Goal: Check status: Check status

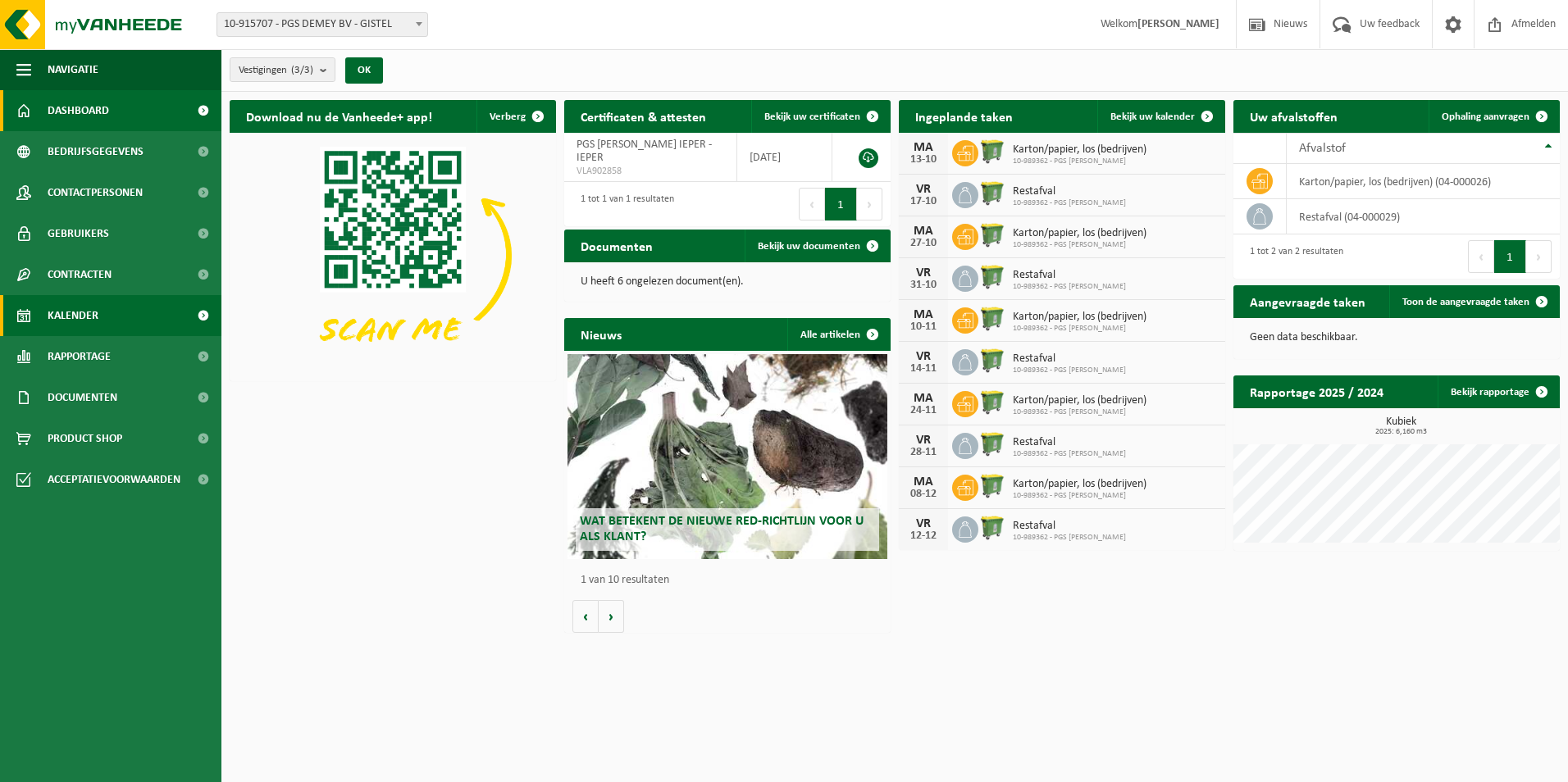
click at [87, 314] on span "Kalender" at bounding box center [73, 315] width 51 height 41
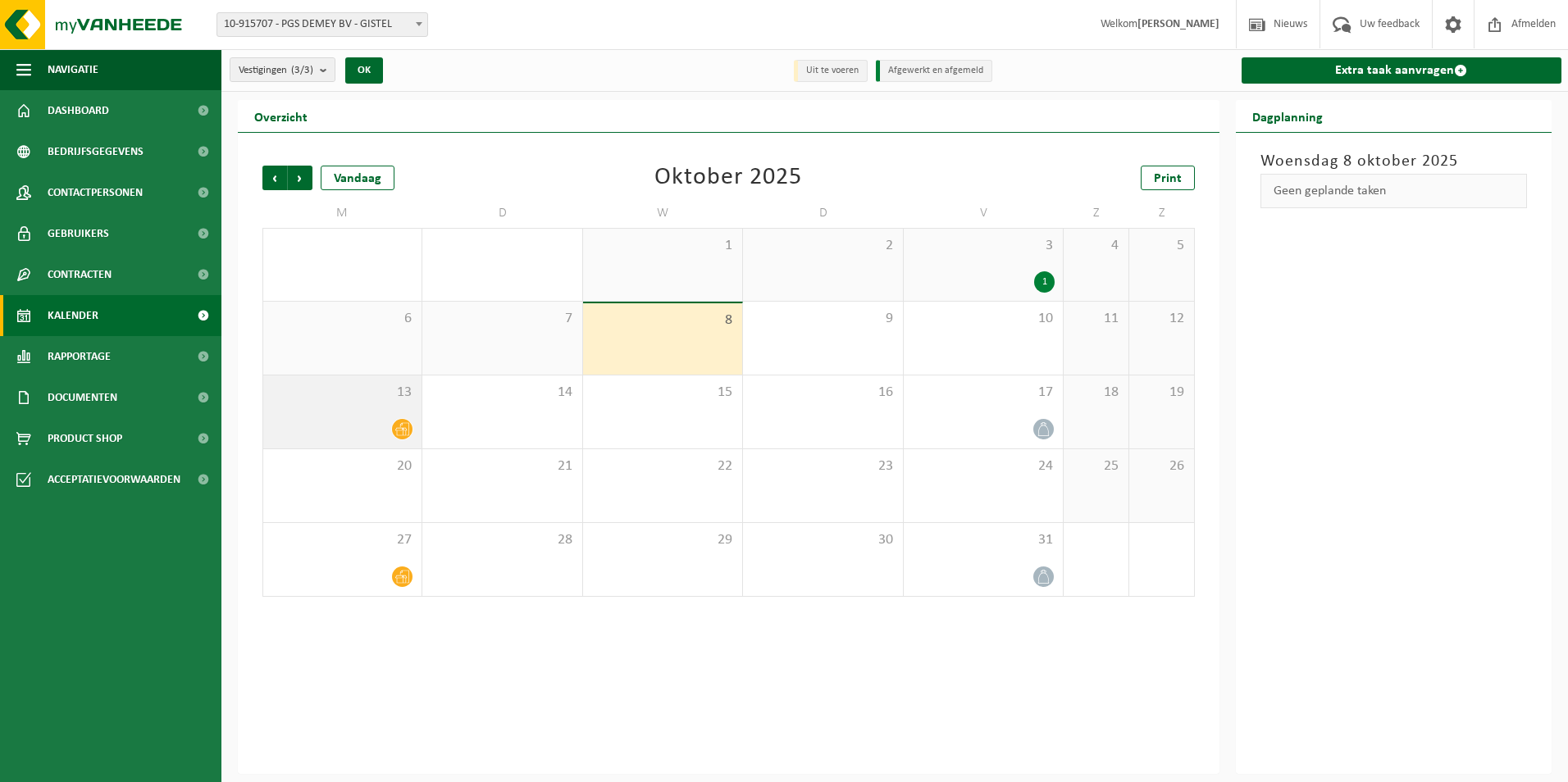
click at [355, 413] on div "13" at bounding box center [343, 412] width 159 height 73
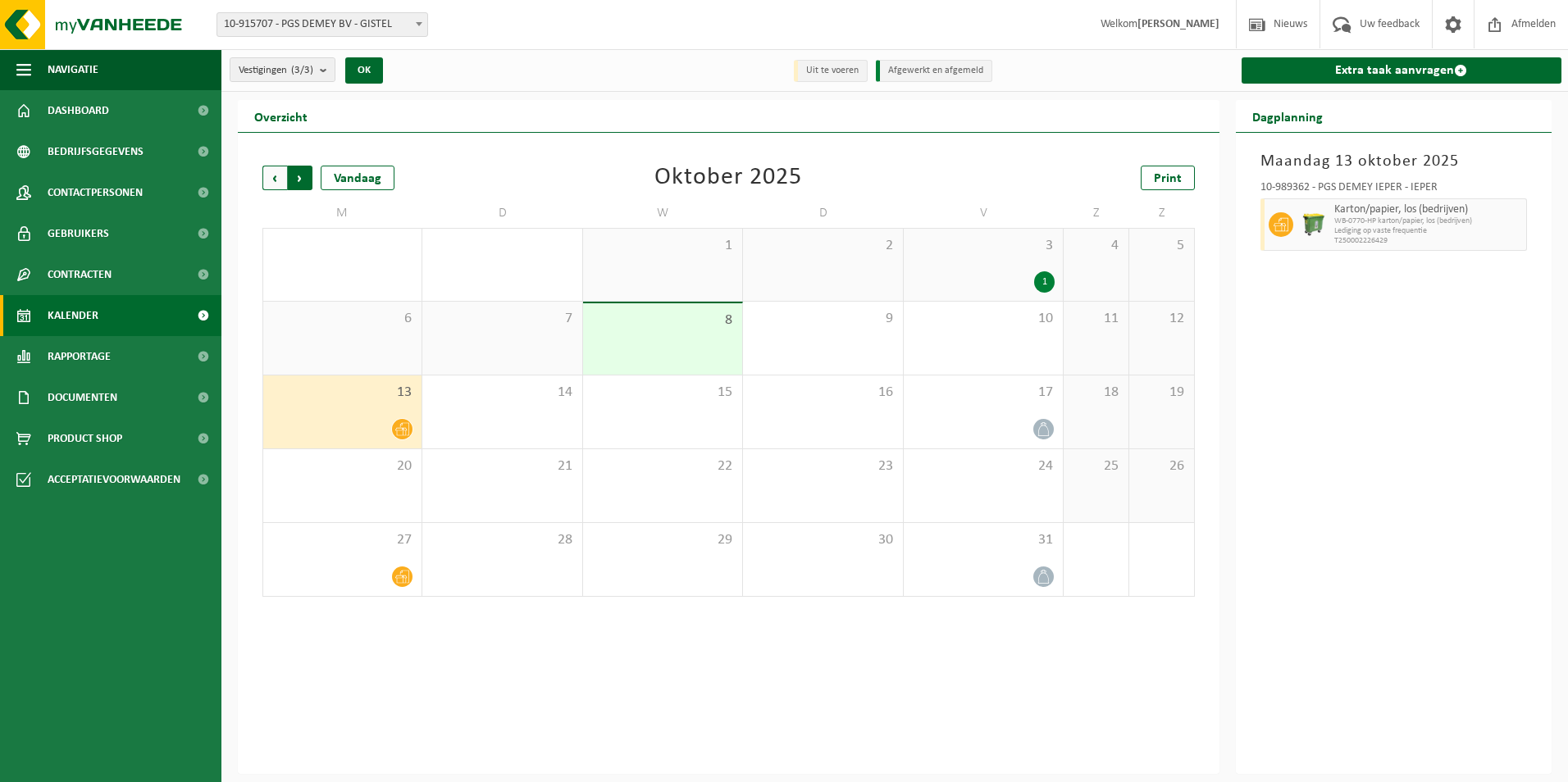
click at [268, 174] on span "Vorige" at bounding box center [274, 177] width 24 height 24
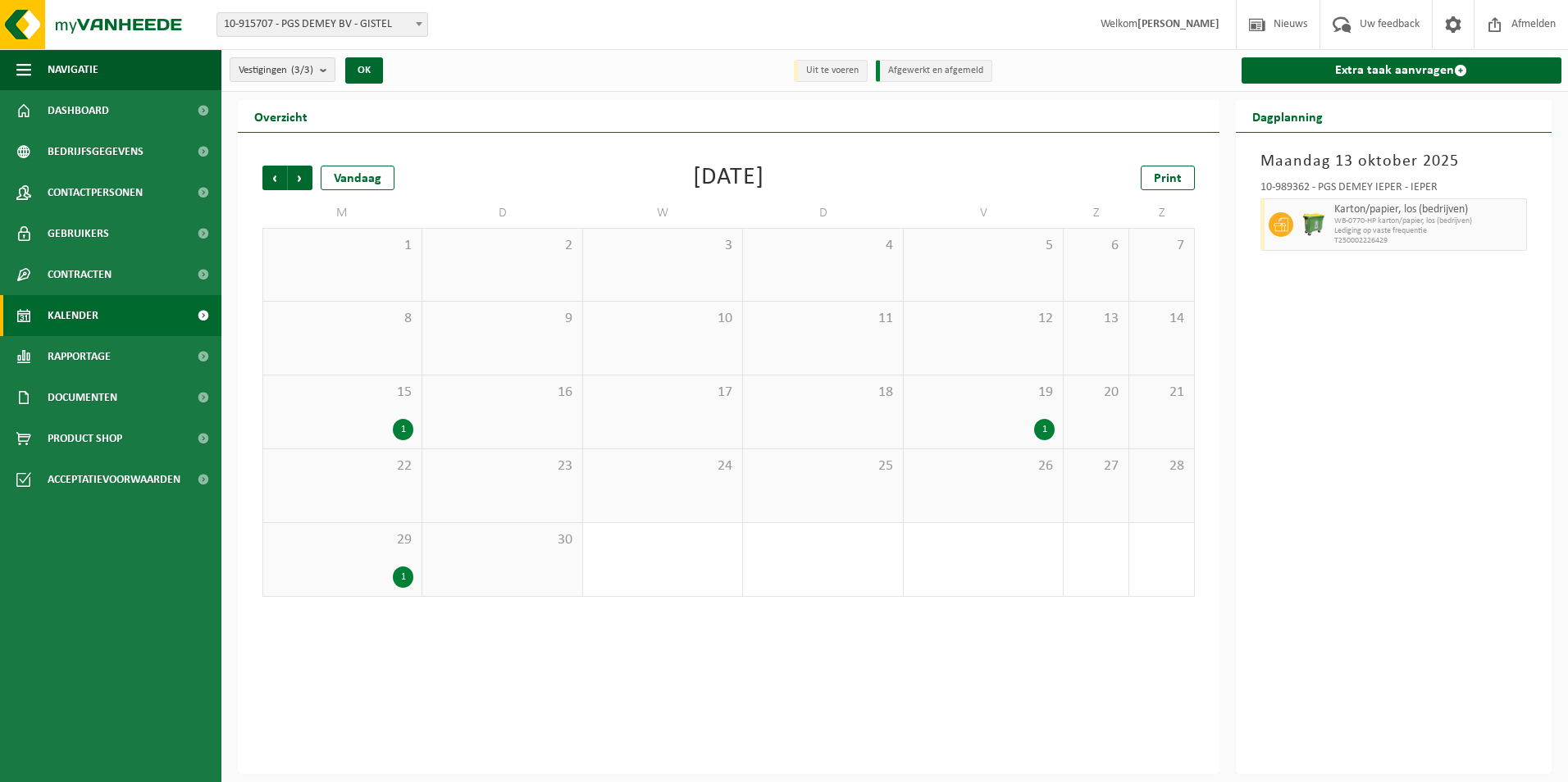
click at [405, 569] on div "1" at bounding box center [403, 577] width 20 height 21
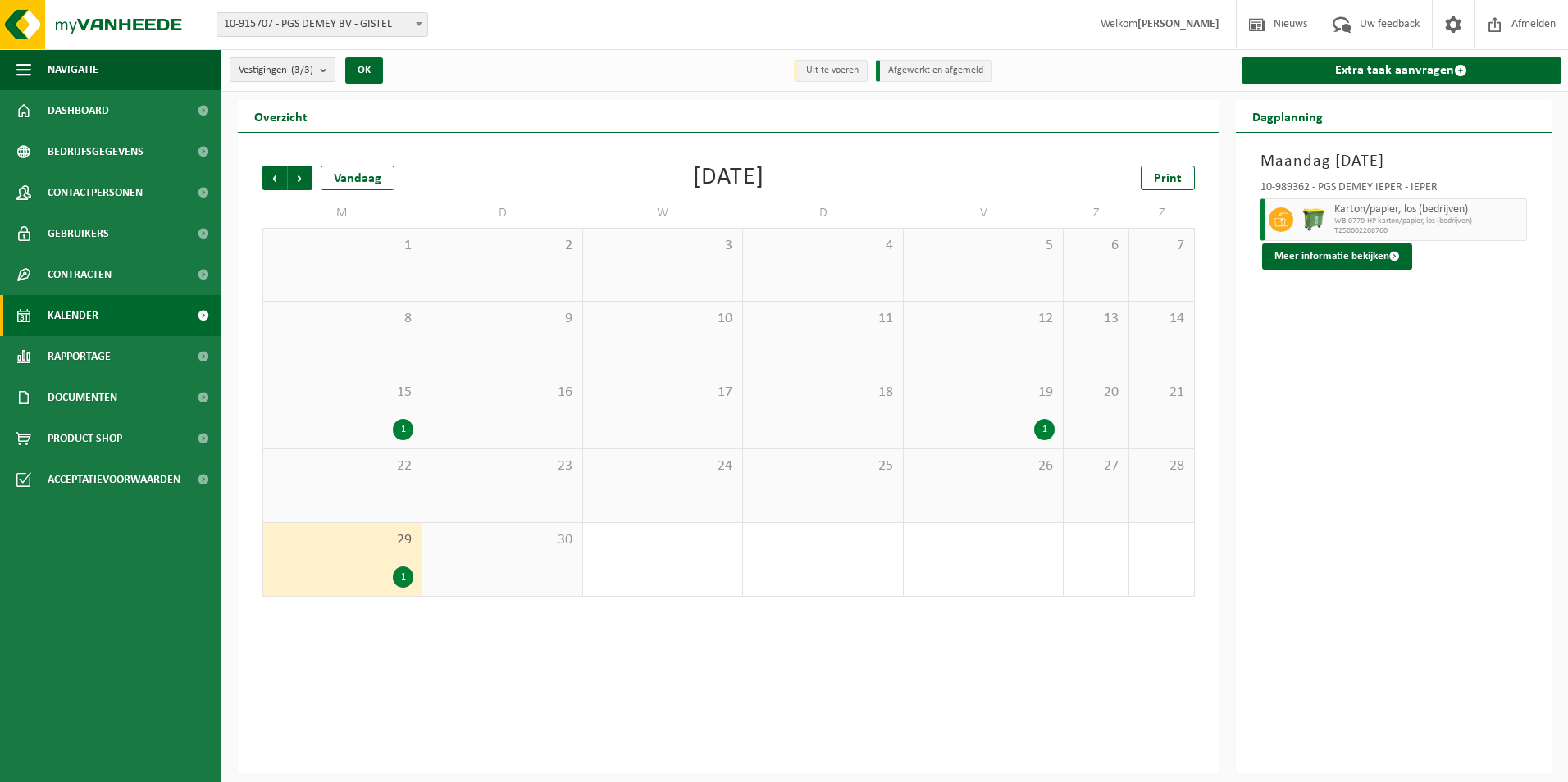
click at [401, 428] on div "1" at bounding box center [403, 429] width 20 height 21
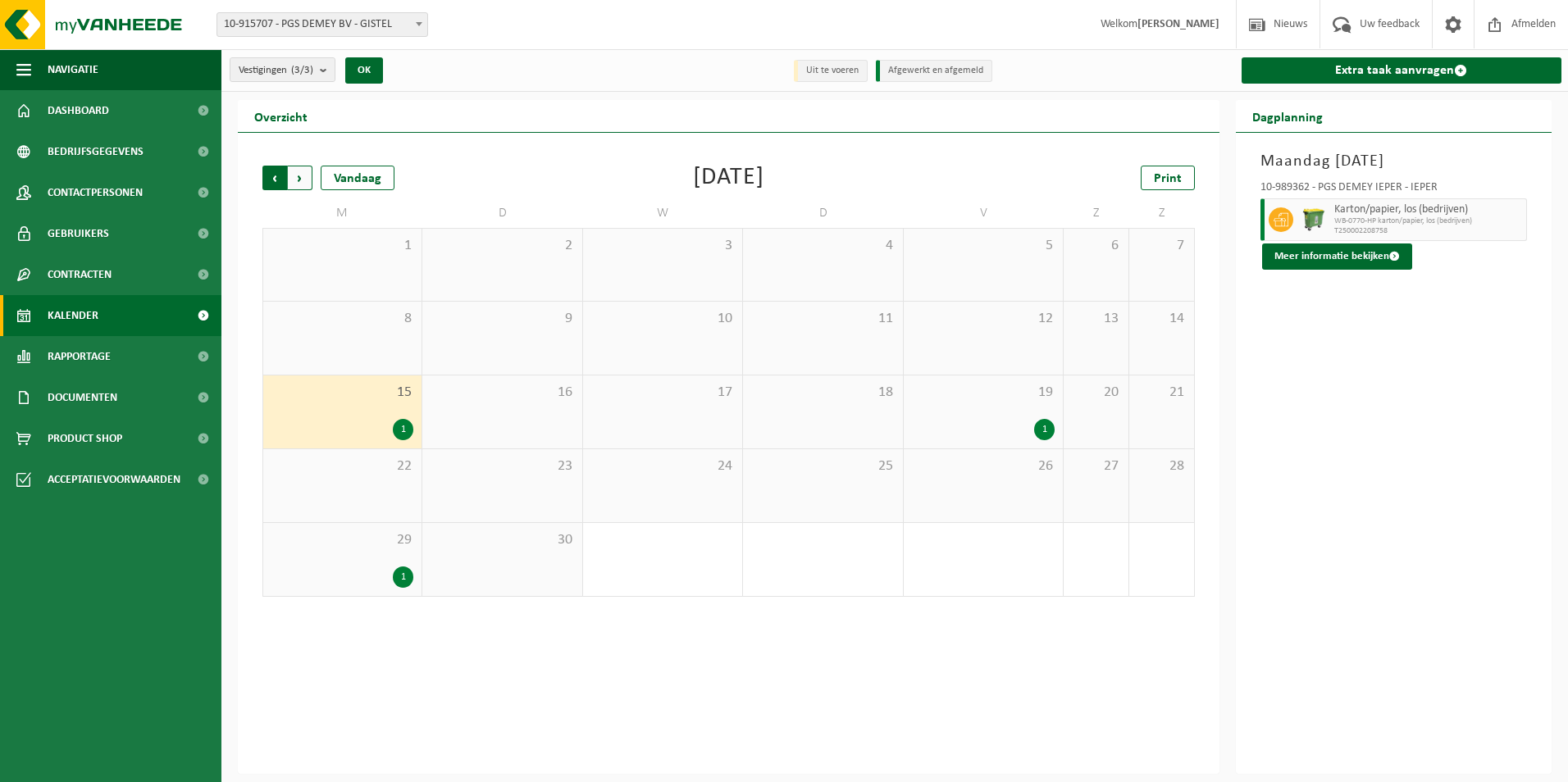
click at [300, 175] on span "Volgende" at bounding box center [300, 177] width 24 height 24
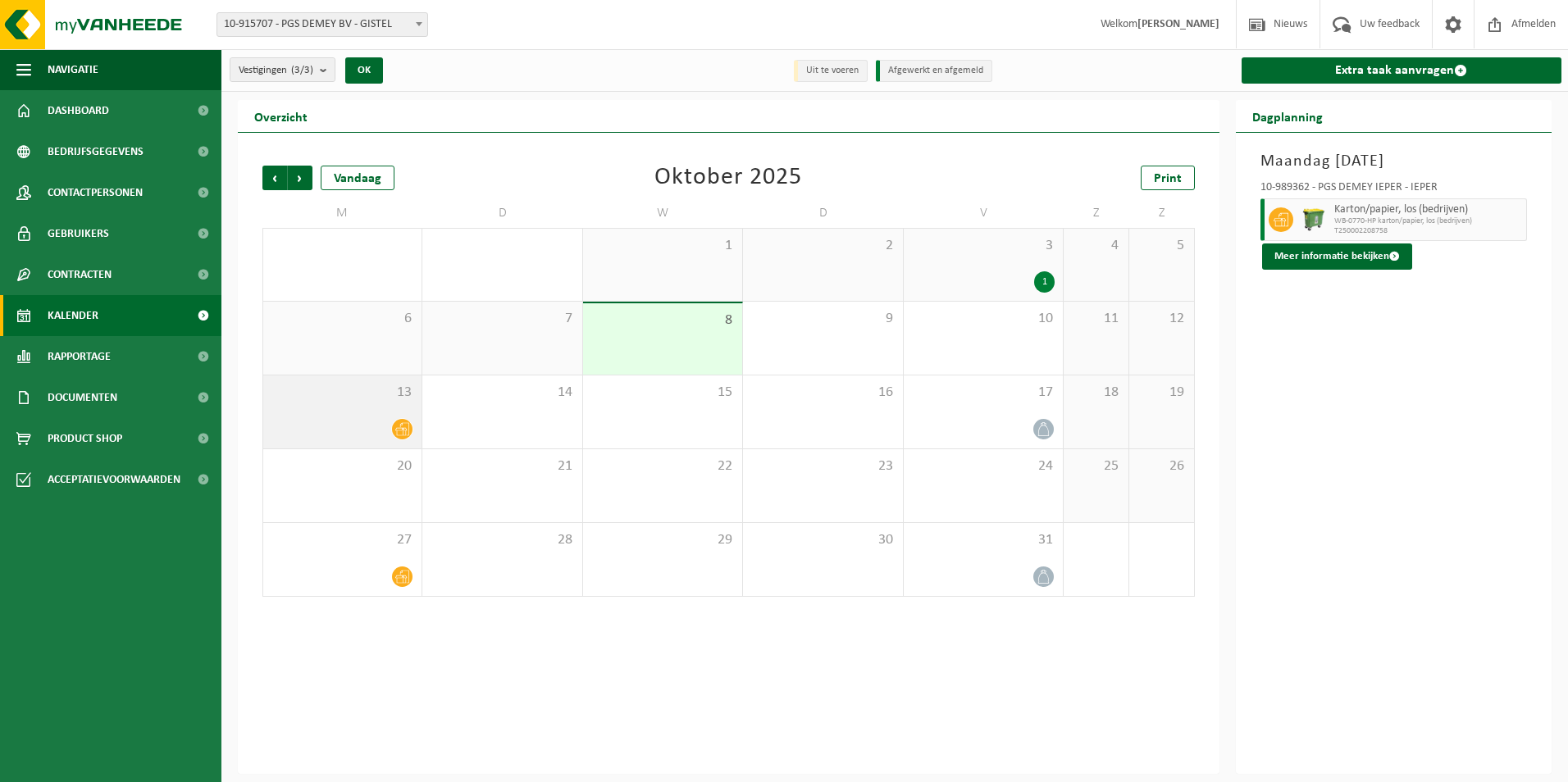
click at [402, 429] on icon at bounding box center [402, 429] width 14 height 13
